Goal: Check status: Check status

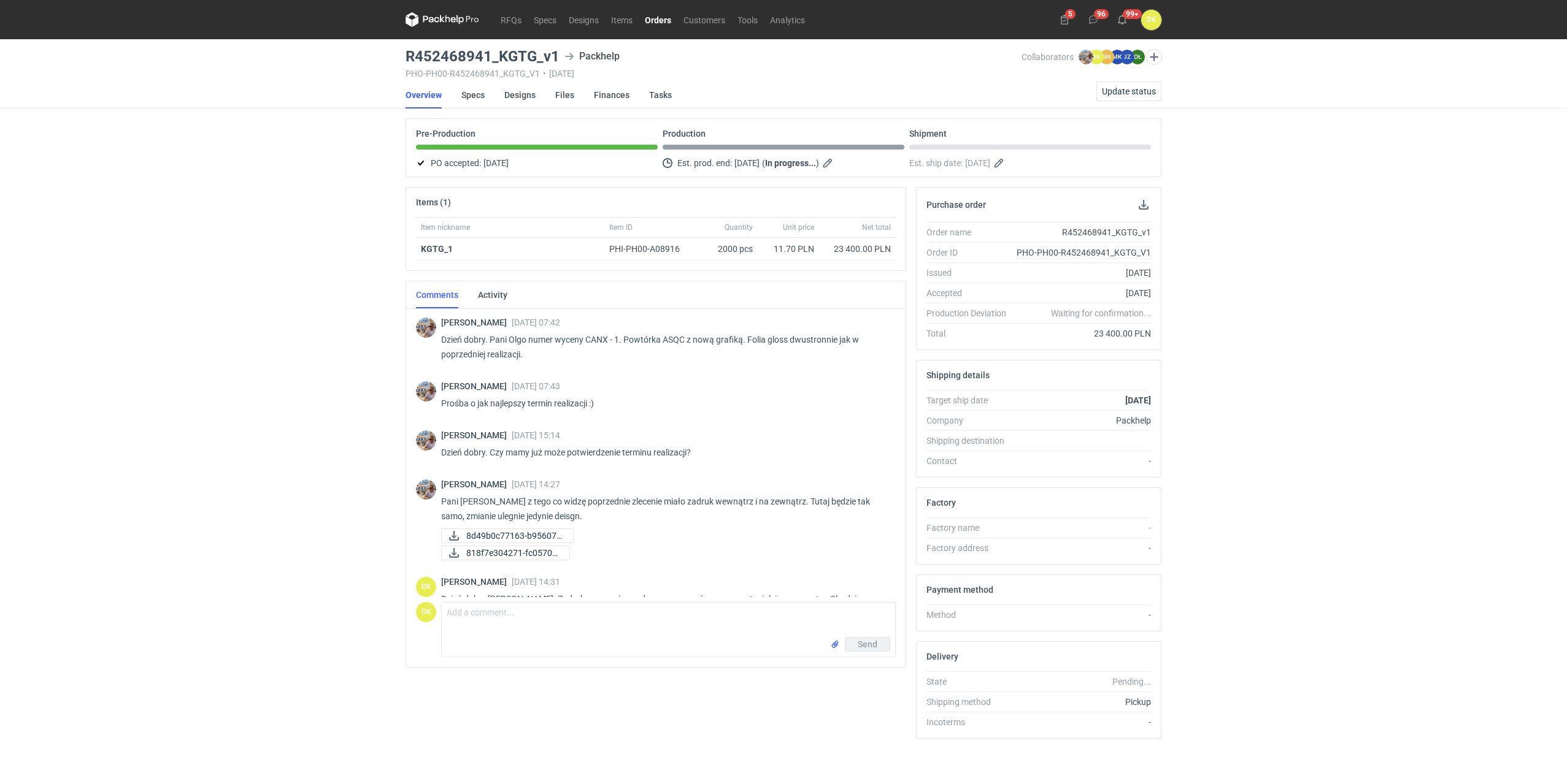
scroll to position [243, 0]
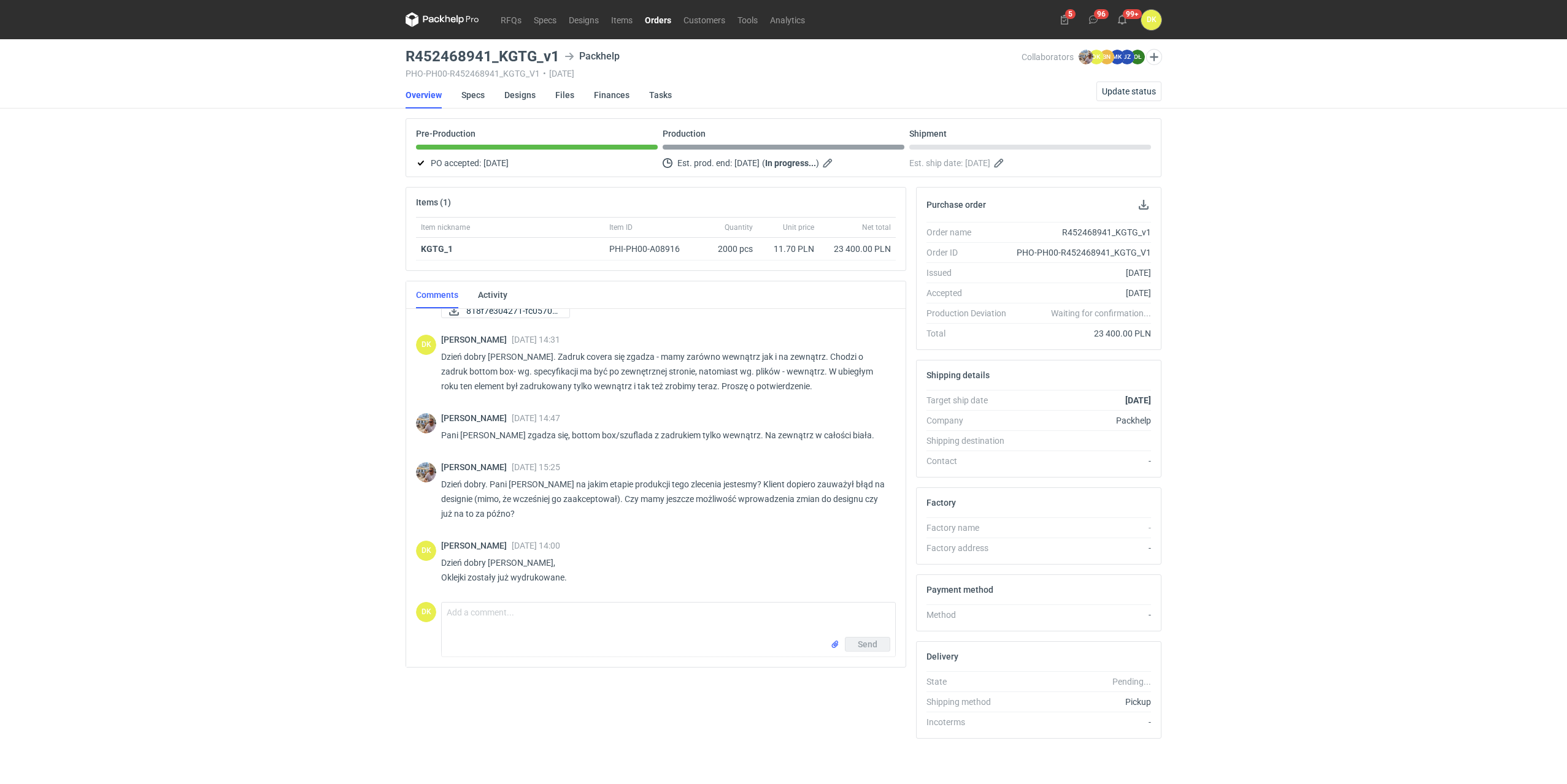
click at [651, 20] on link "Orders" at bounding box center [658, 20] width 38 height 15
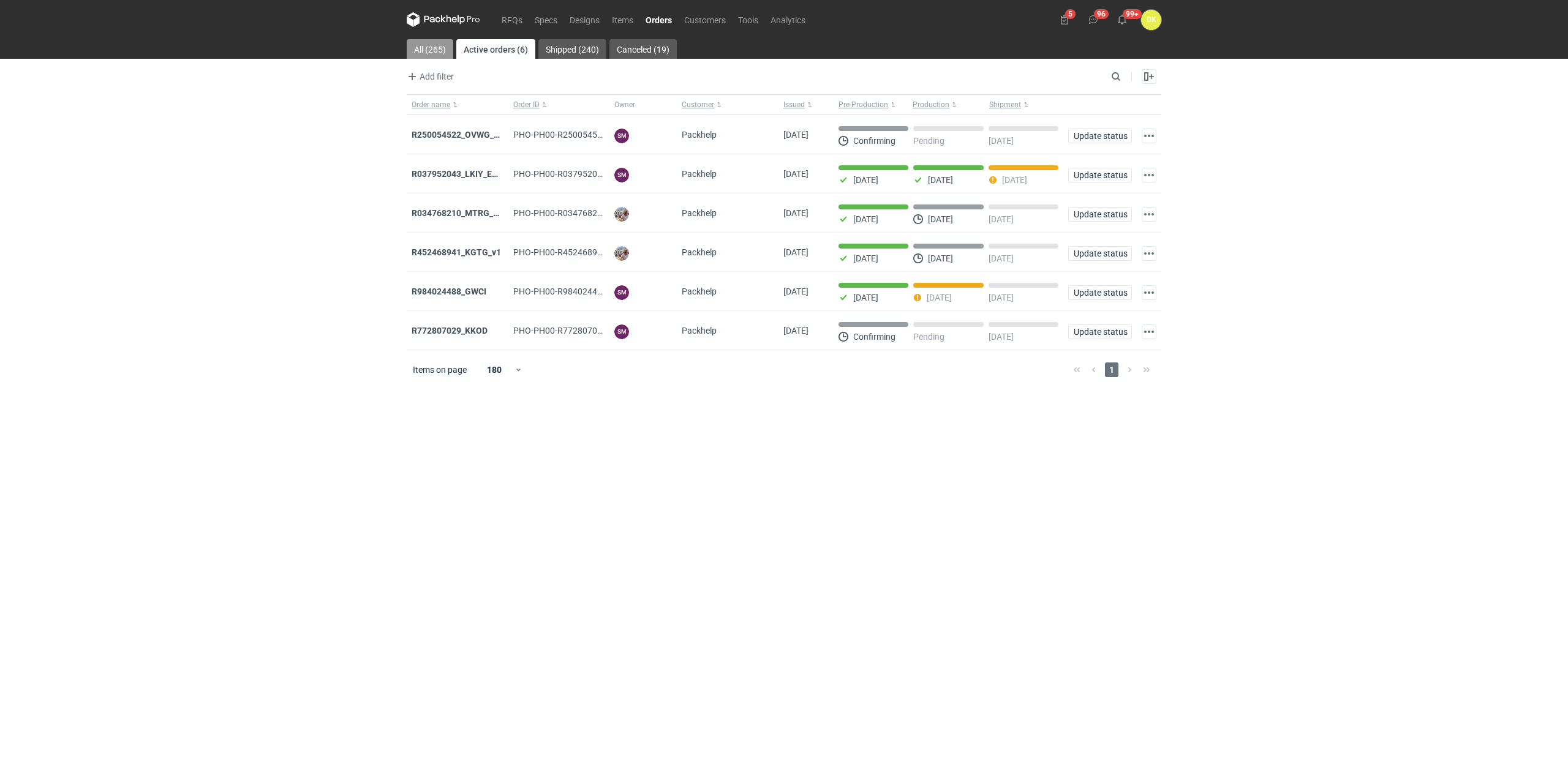
click at [426, 52] on link "All (265)" at bounding box center [429, 49] width 46 height 20
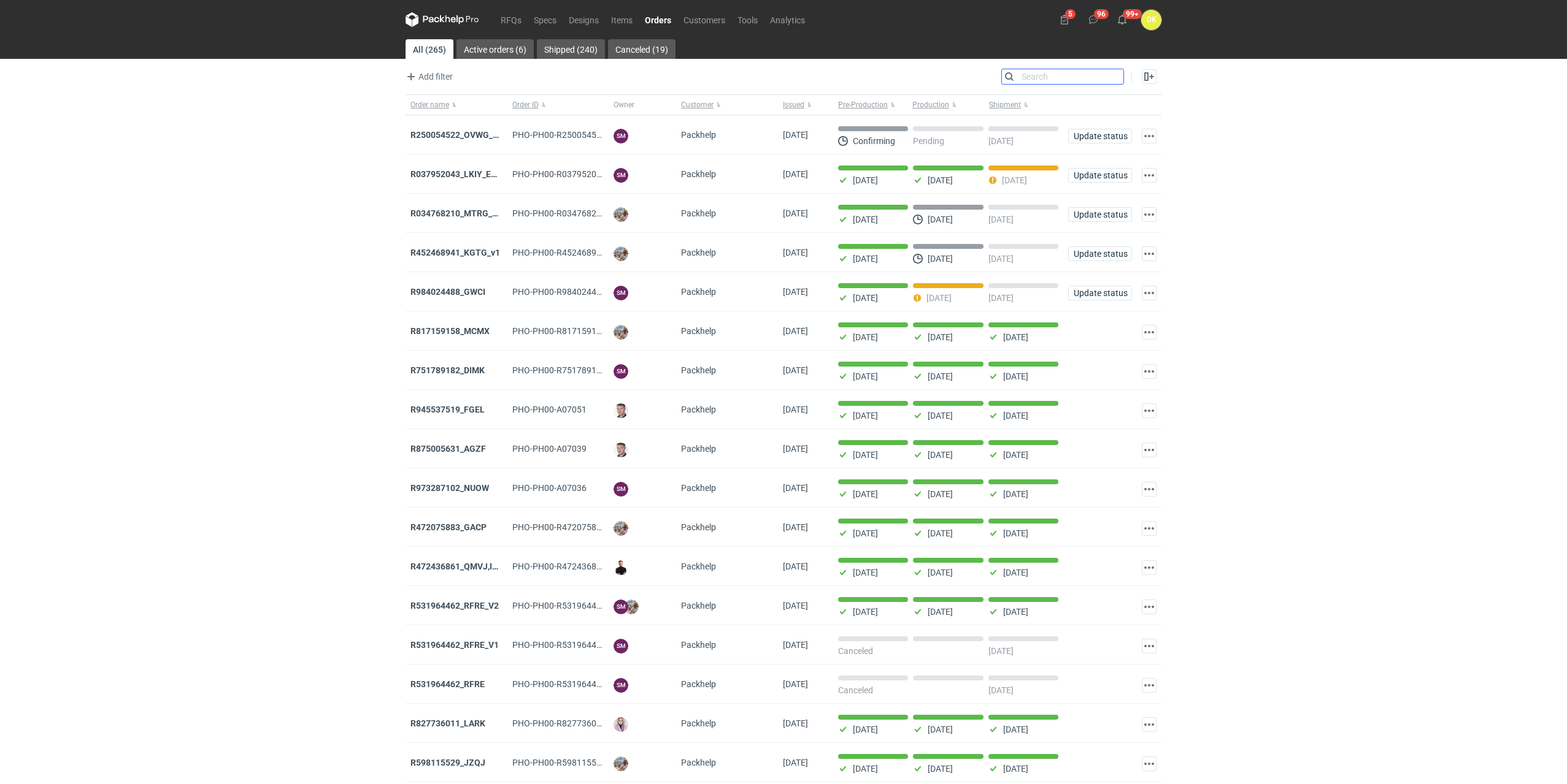
click at [1110, 74] on input "Search" at bounding box center [1062, 77] width 122 height 15
type input "LARK"
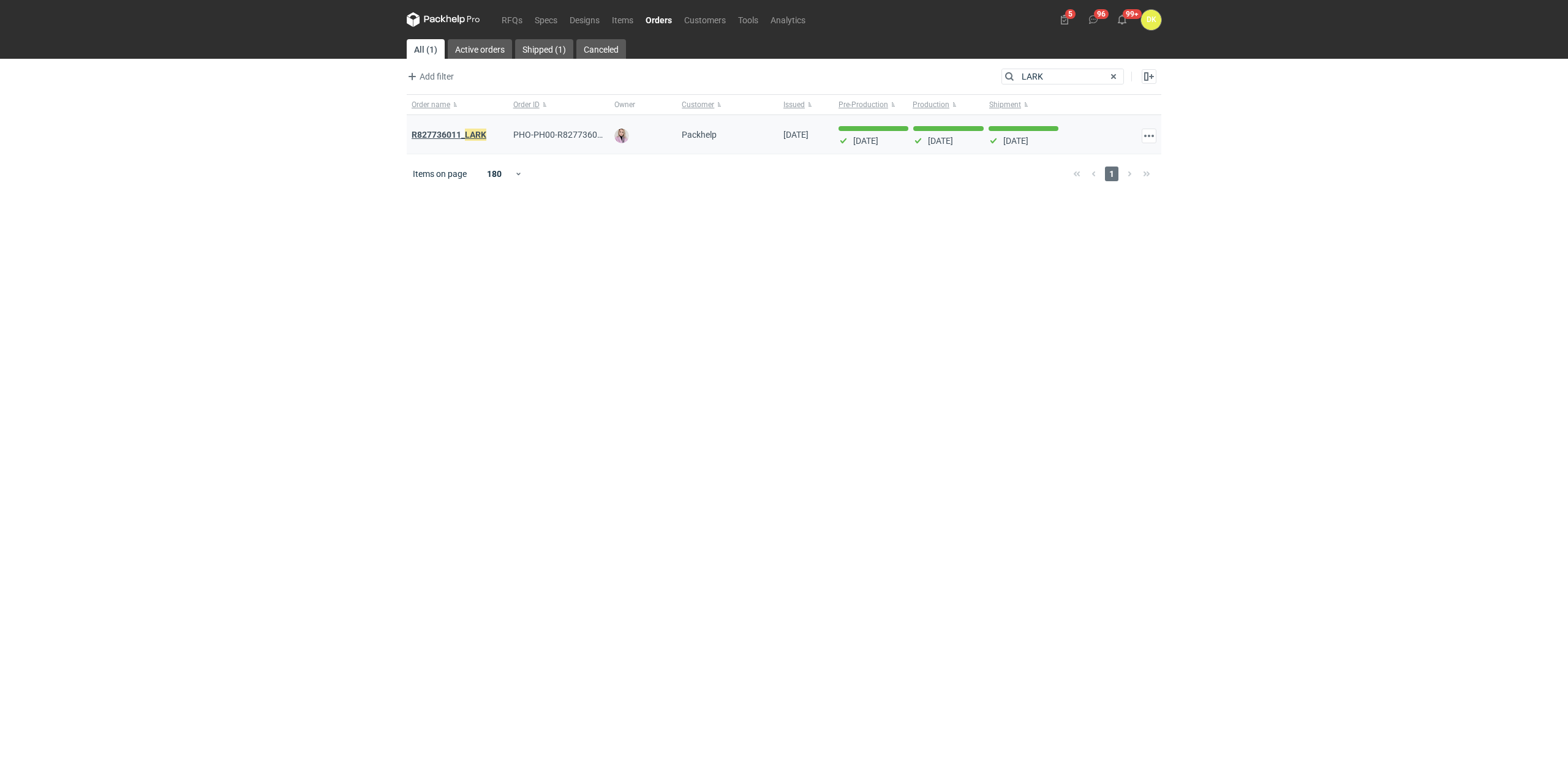
click at [459, 134] on strong "R827736011_ LARK" at bounding box center [449, 135] width 75 height 14
click at [215, 275] on div "RFQs Specs Designs Items Orders Customers Tools Analytics 5 96 99+ DK [PERSON_N…" at bounding box center [784, 392] width 1568 height 783
click at [450, 135] on strong "R827736011_ LARK" at bounding box center [449, 135] width 75 height 14
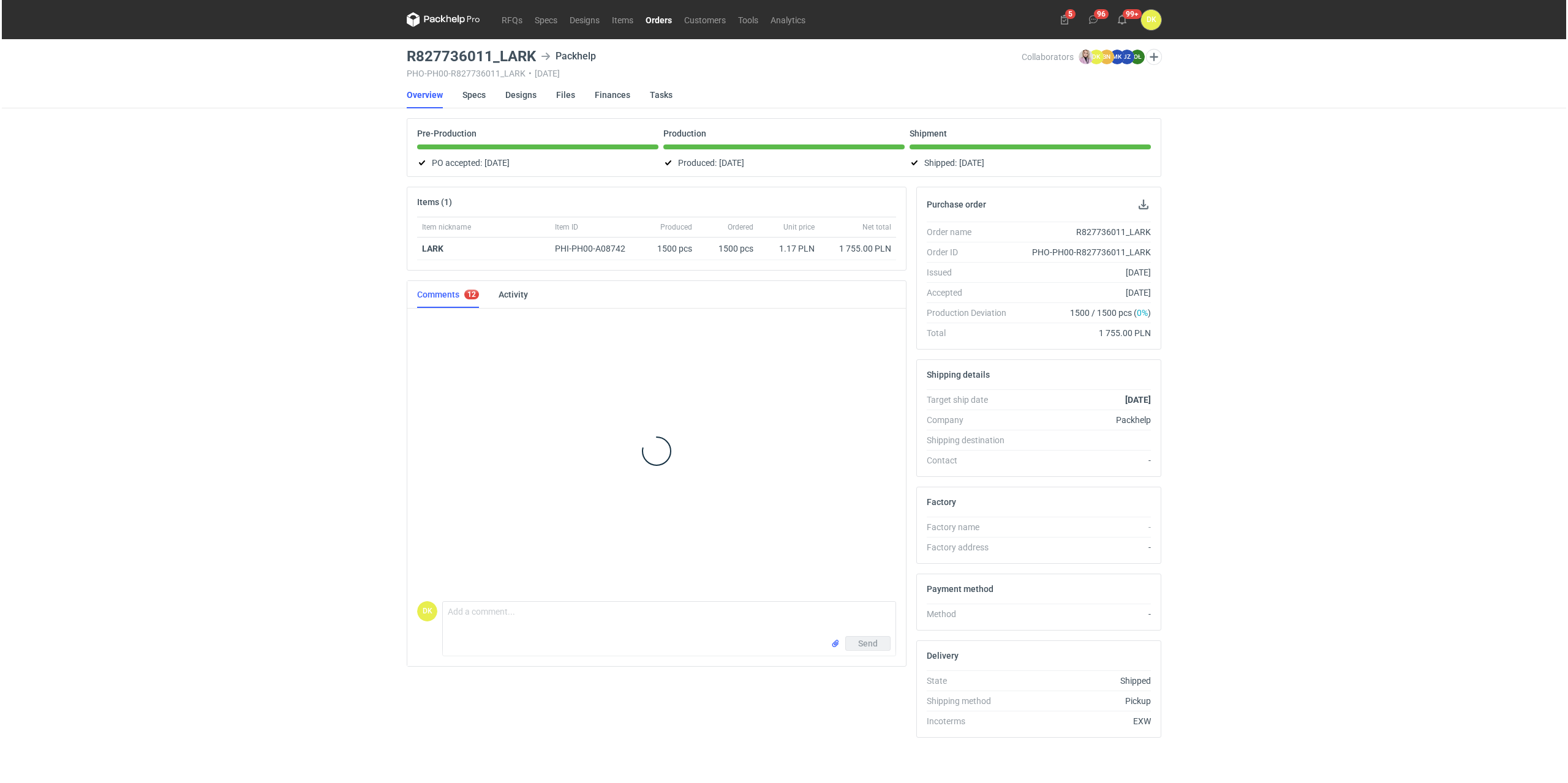
scroll to position [444, 0]
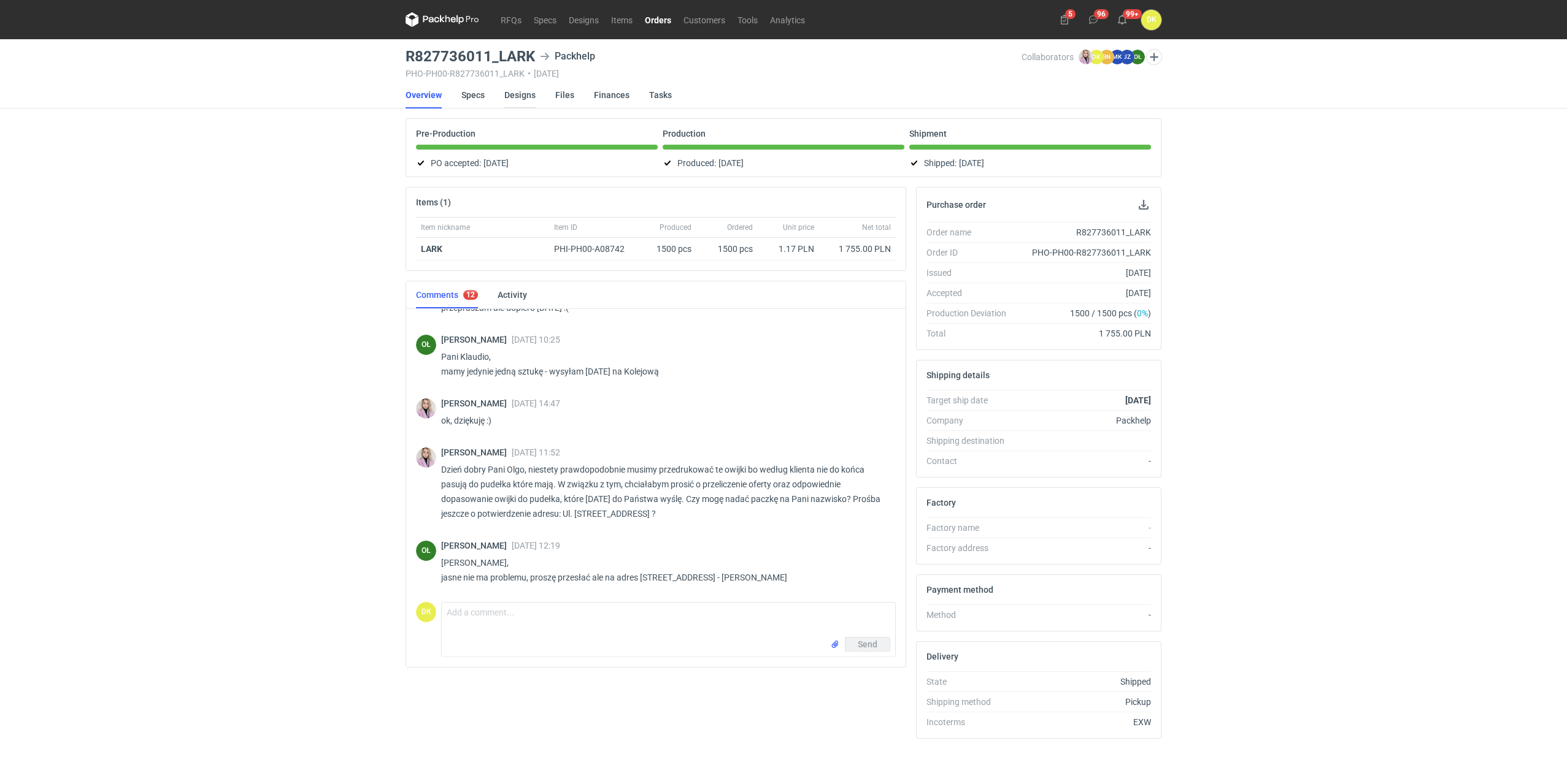
click at [523, 94] on link "Designs" at bounding box center [520, 94] width 31 height 27
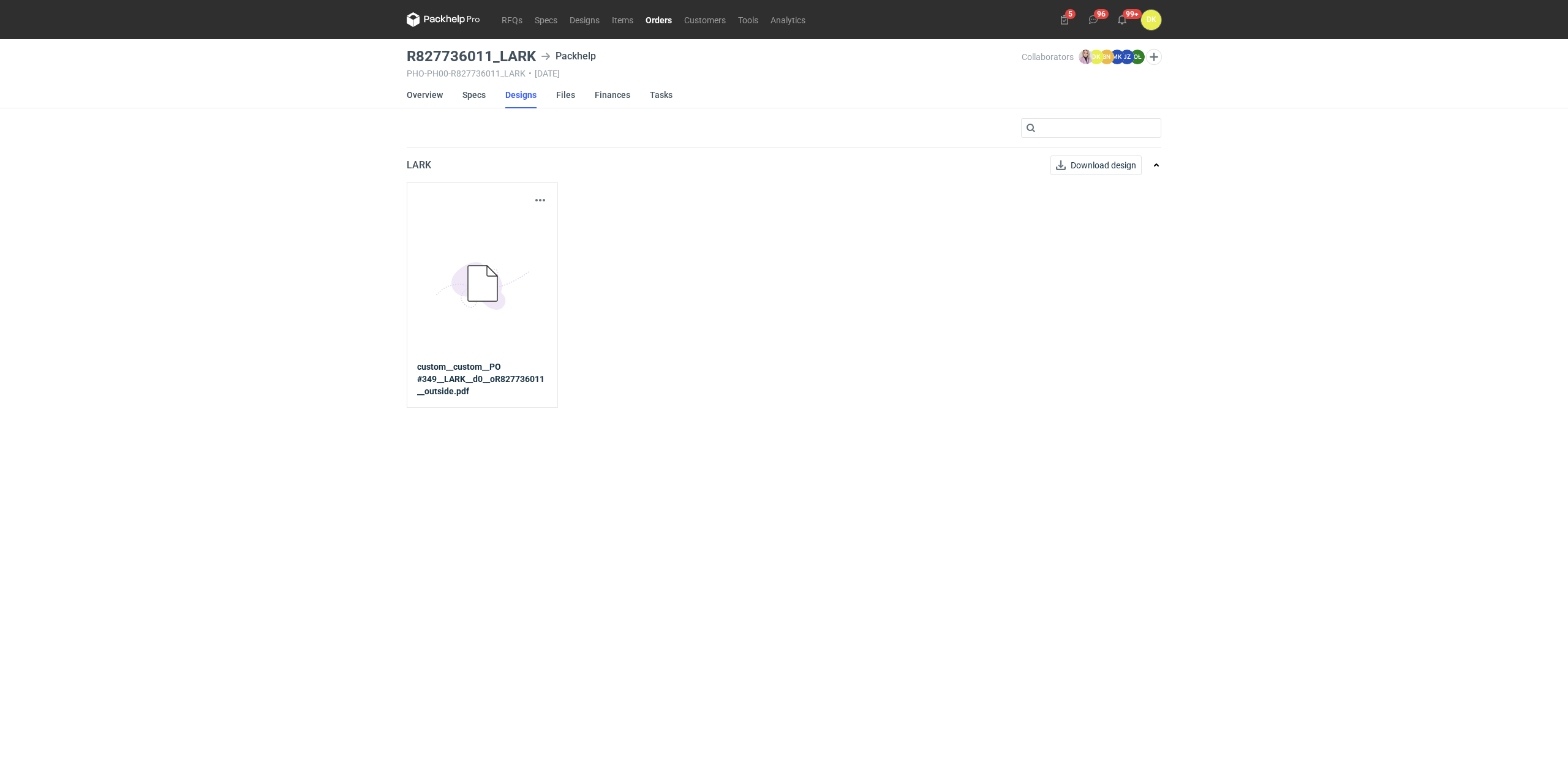
click at [476, 303] on icon "5BD5AC33-3523-40E7-9262-1BFF0AD53D48@1x" at bounding box center [483, 284] width 98 height 98
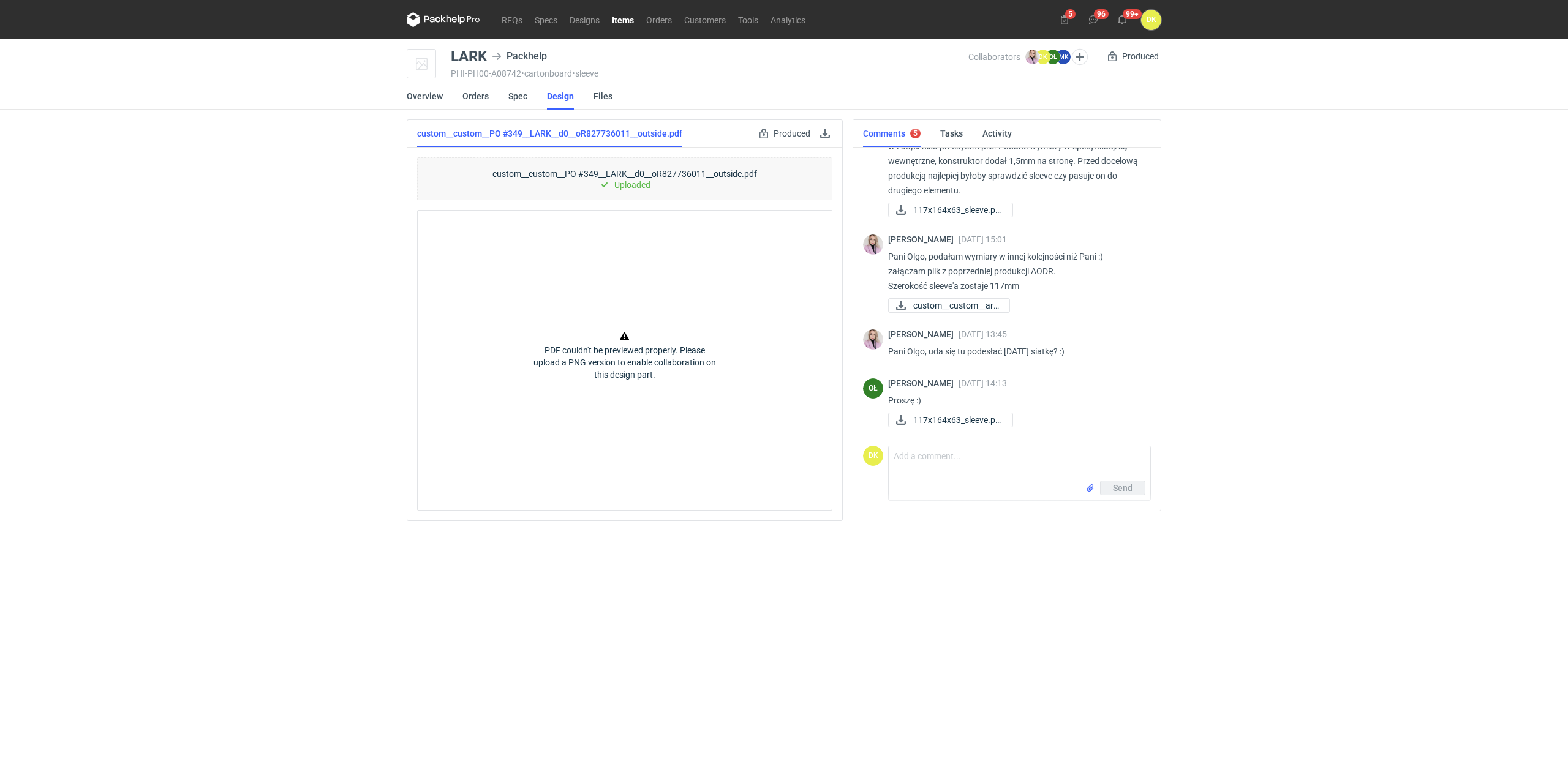
scroll to position [151, 0]
click at [982, 303] on span "custom__custom__aril..." at bounding box center [956, 304] width 86 height 14
